Goal: Transaction & Acquisition: Purchase product/service

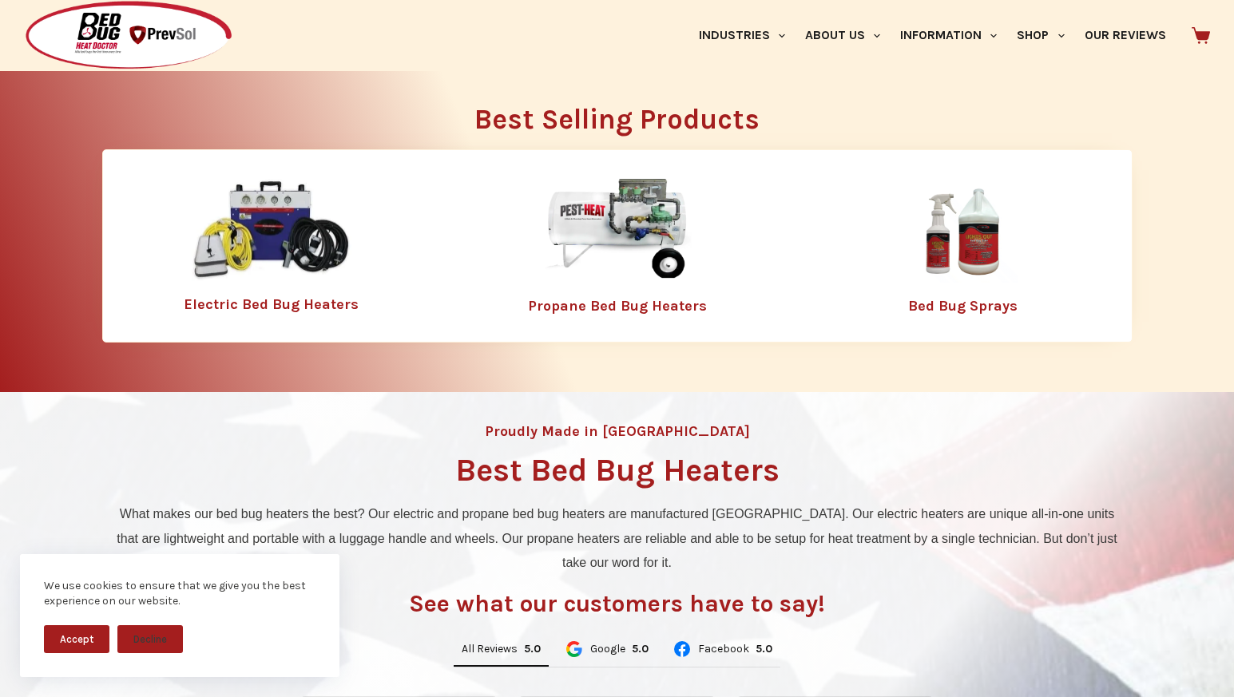
scroll to position [565, 0]
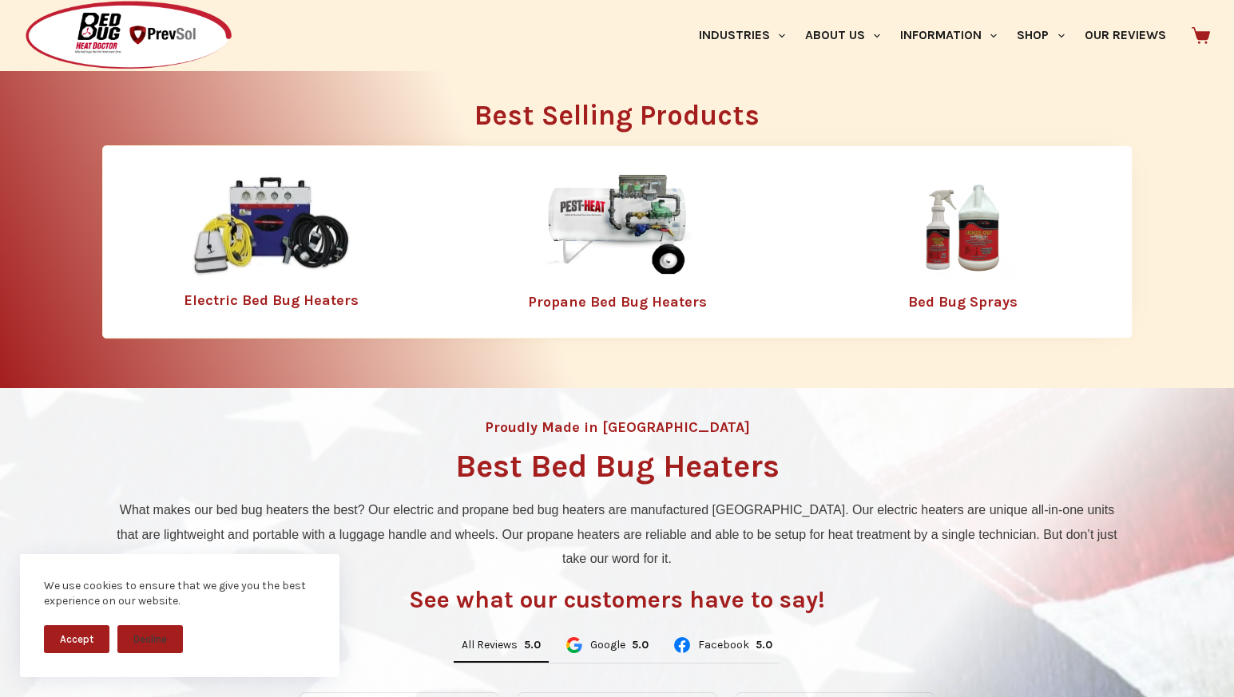
click at [630, 232] on img at bounding box center [618, 227] width 208 height 104
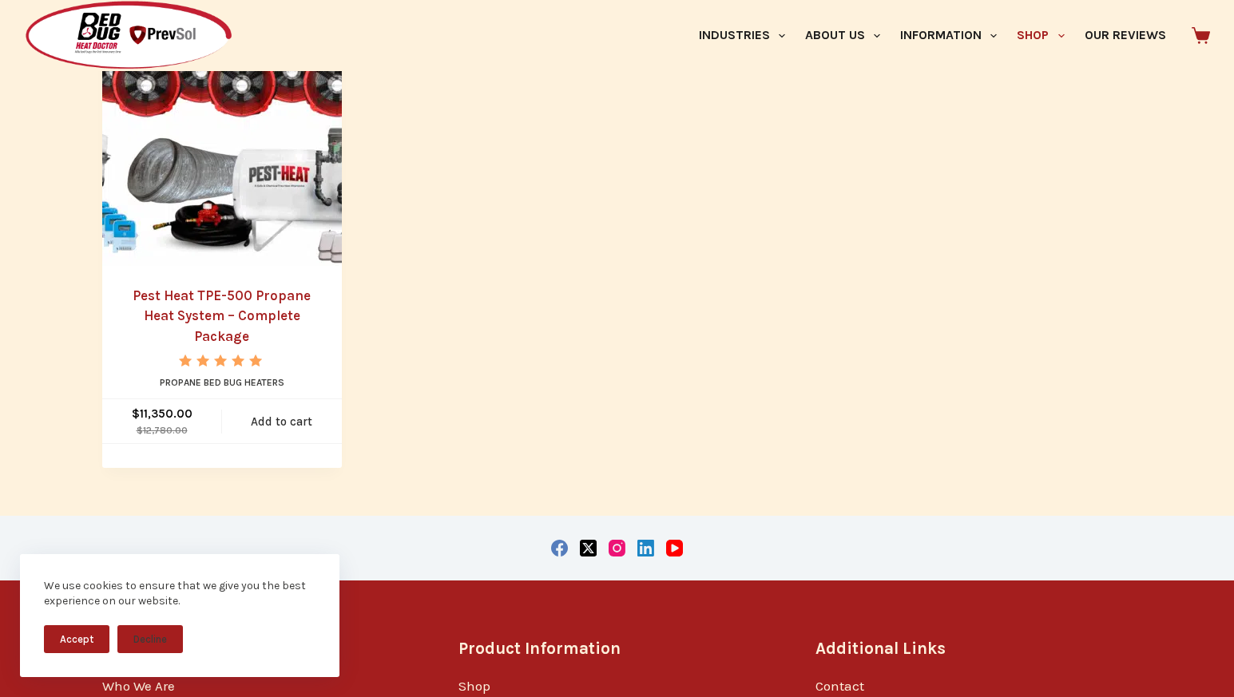
scroll to position [1284, 0]
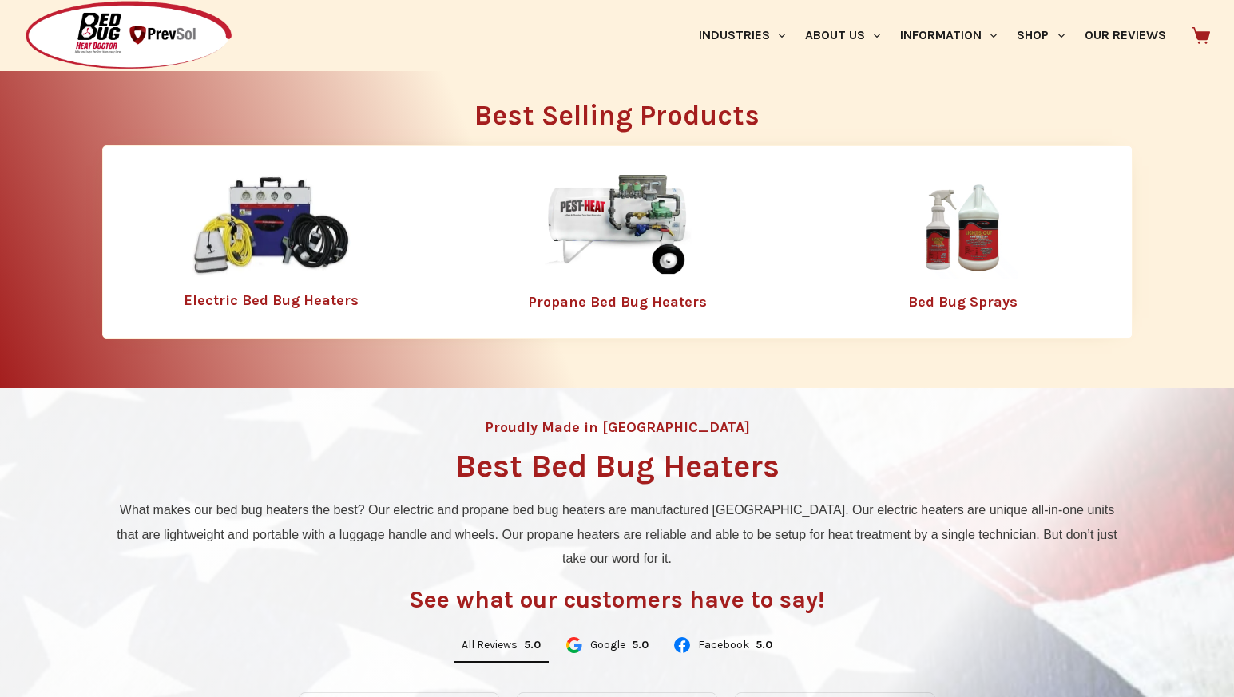
scroll to position [565, 0]
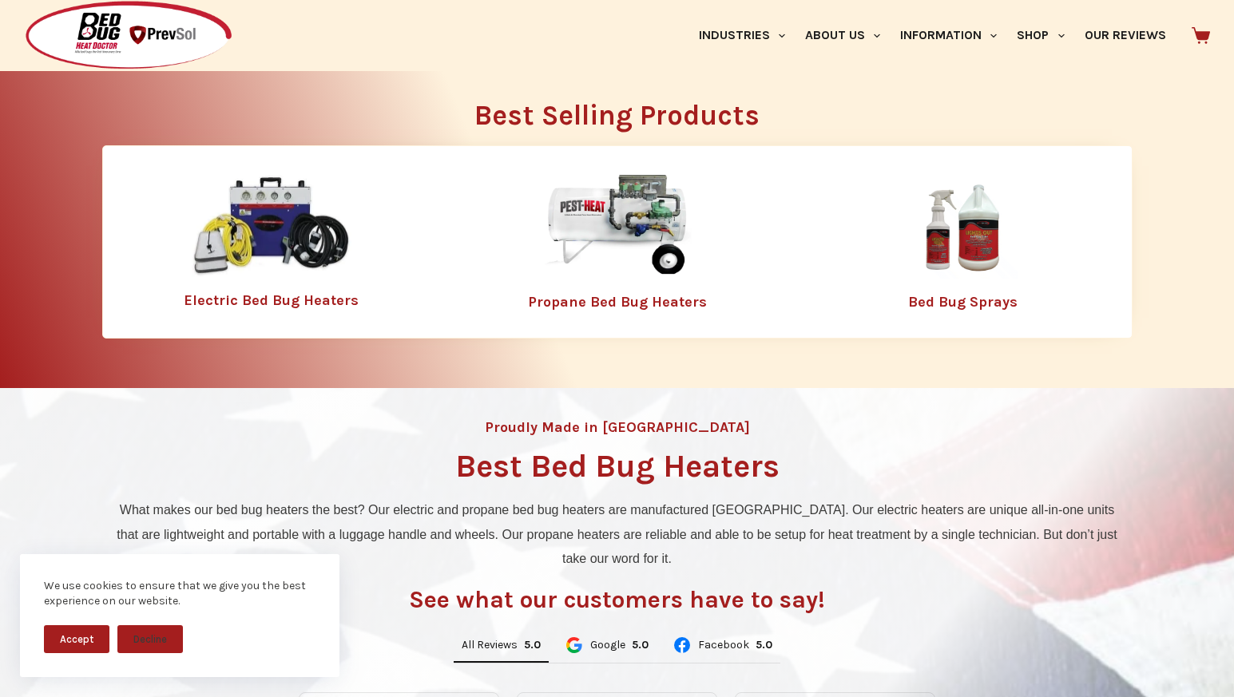
click at [298, 236] on img at bounding box center [272, 226] width 160 height 103
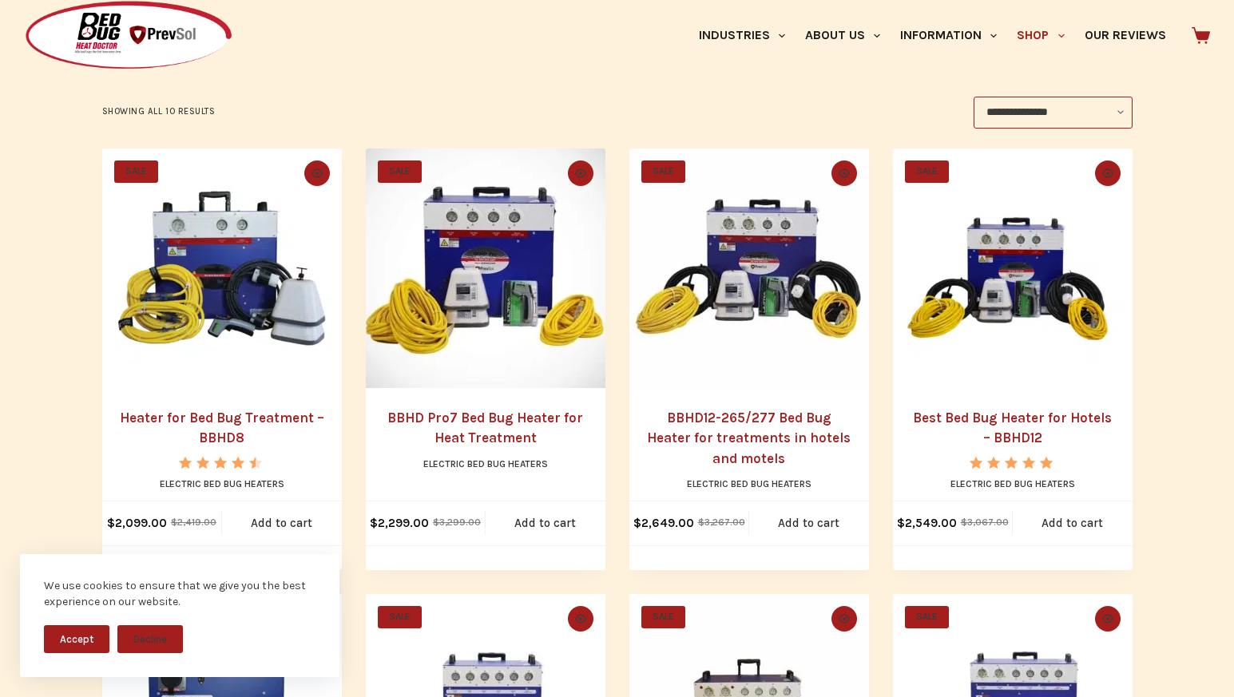
scroll to position [327, 0]
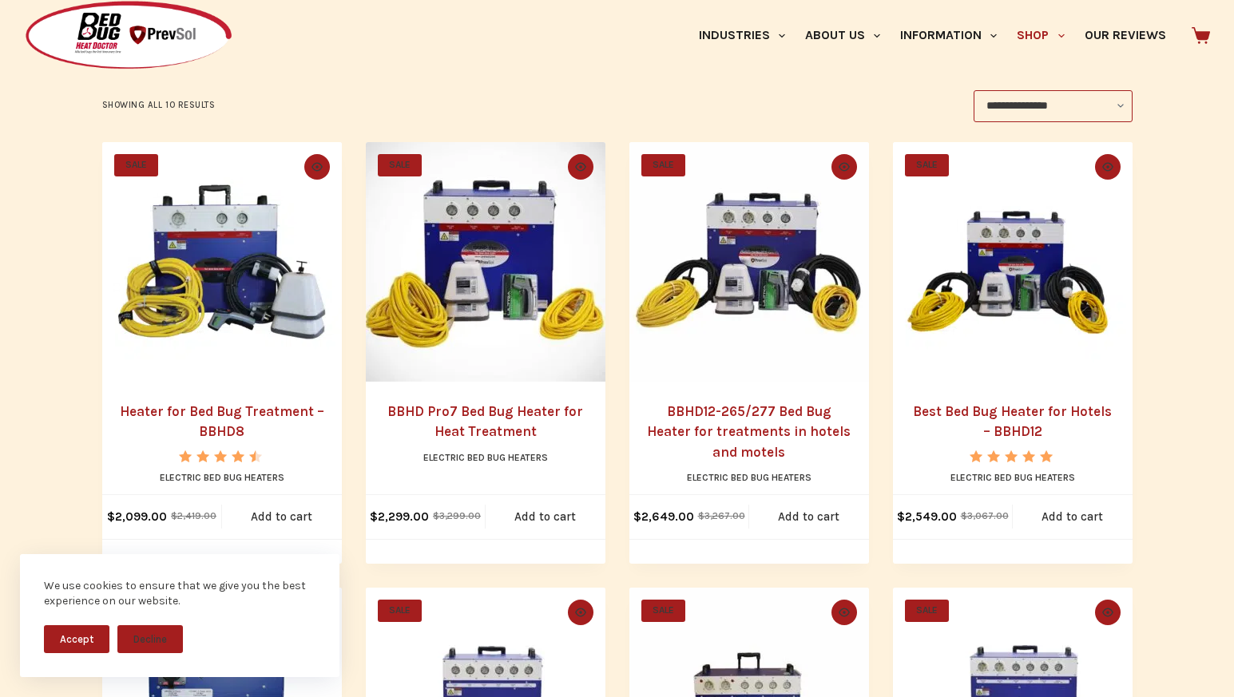
click at [230, 302] on img "Heater for Bed Bug Treatment - BBHD8" at bounding box center [222, 262] width 240 height 240
